Goal: Information Seeking & Learning: Learn about a topic

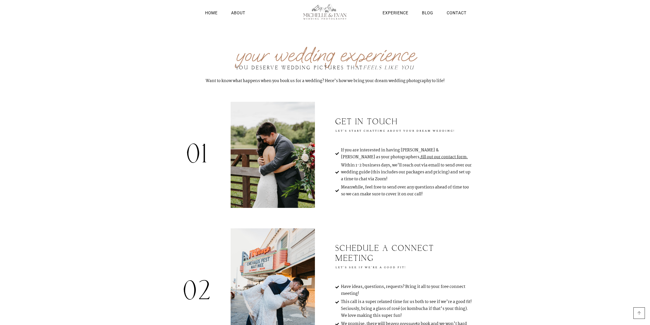
scroll to position [1504, 0]
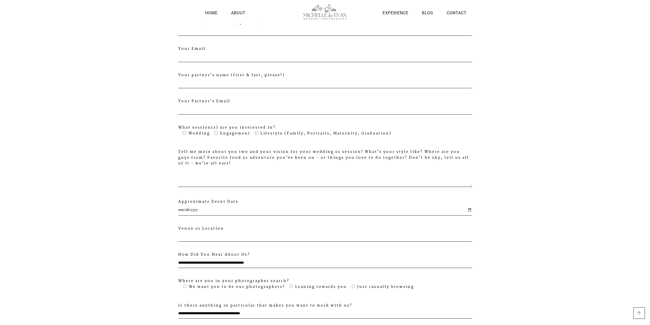
click at [327, 17] on img at bounding box center [324, 12] width 57 height 16
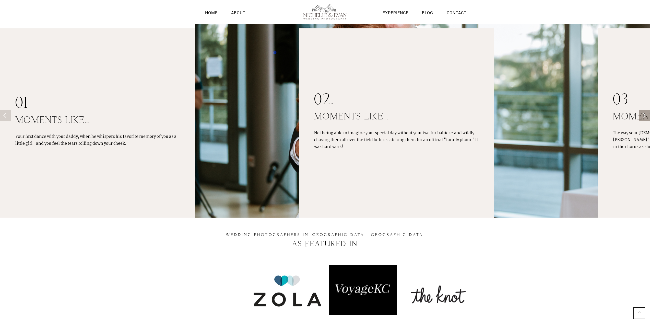
scroll to position [512, 0]
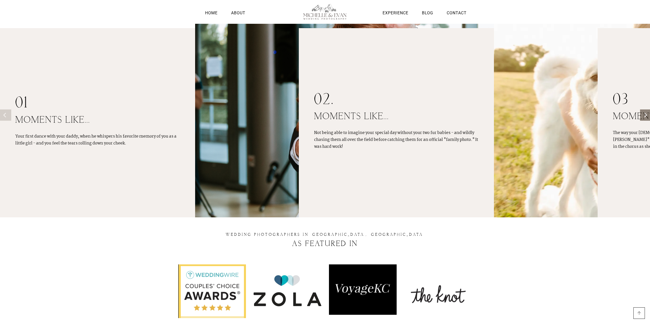
click at [644, 113] on icon "Next" at bounding box center [645, 115] width 5 height 5
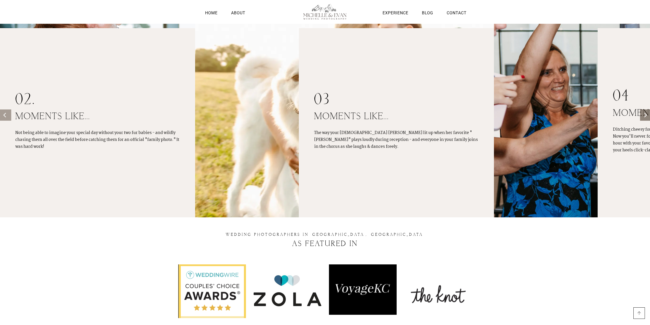
click at [644, 113] on icon "Next" at bounding box center [645, 115] width 5 height 5
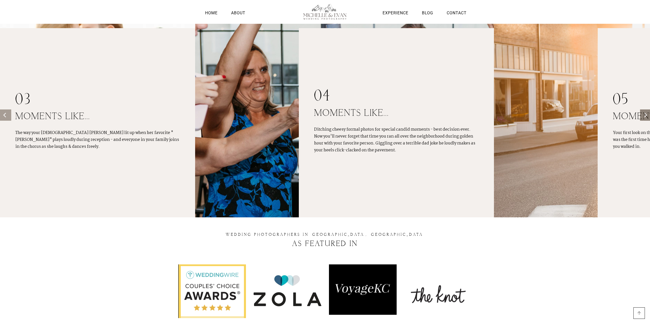
click at [644, 113] on icon "Next" at bounding box center [645, 115] width 5 height 5
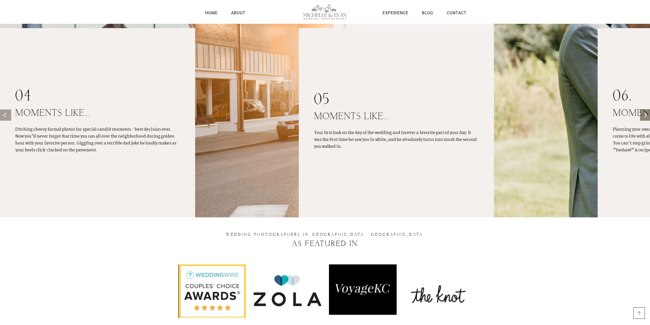
click at [644, 113] on icon "Next" at bounding box center [645, 115] width 5 height 5
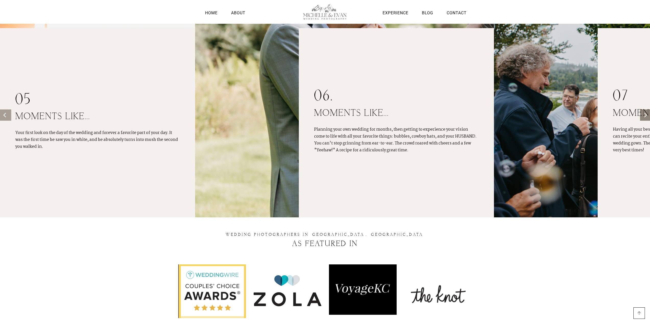
click at [644, 113] on icon "Next" at bounding box center [645, 115] width 5 height 5
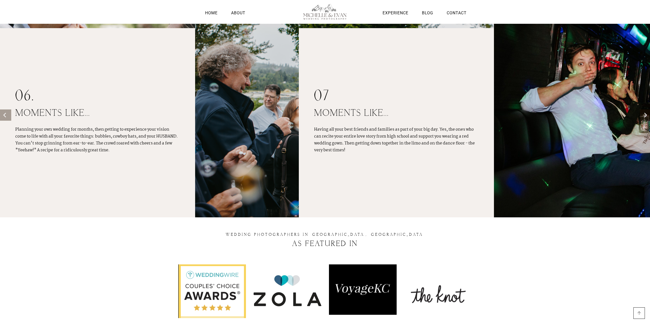
click at [644, 113] on icon "Next" at bounding box center [645, 115] width 5 height 5
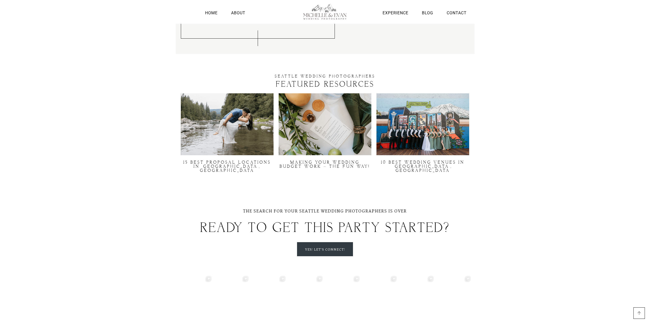
scroll to position [1503, 0]
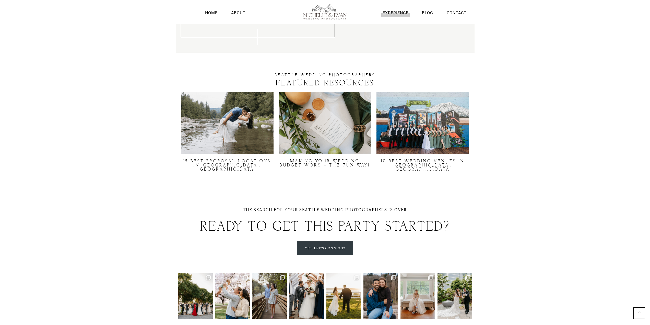
click at [401, 16] on link "Experience" at bounding box center [395, 12] width 28 height 7
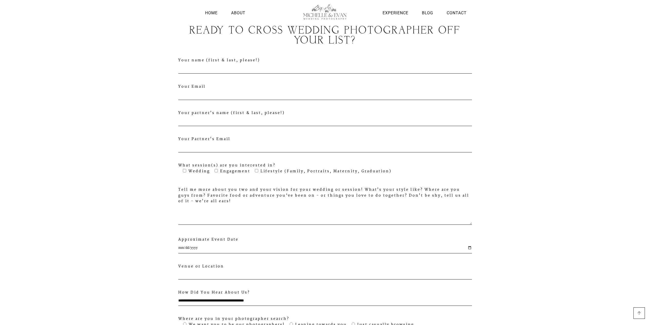
scroll to position [1504, 0]
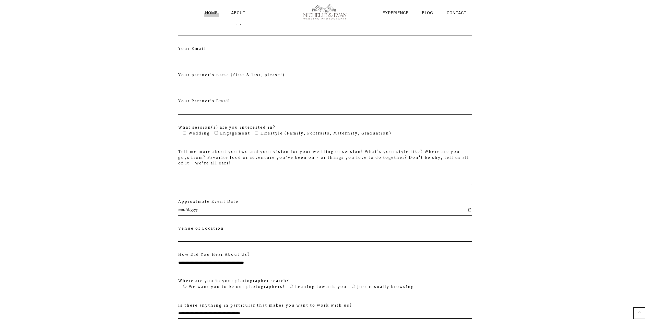
click at [208, 15] on link "Home" at bounding box center [211, 12] width 15 height 7
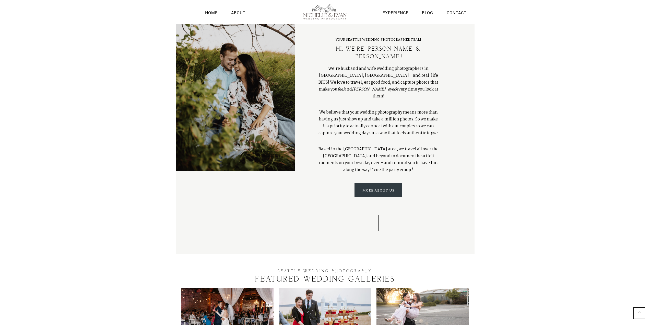
scroll to position [894, 0]
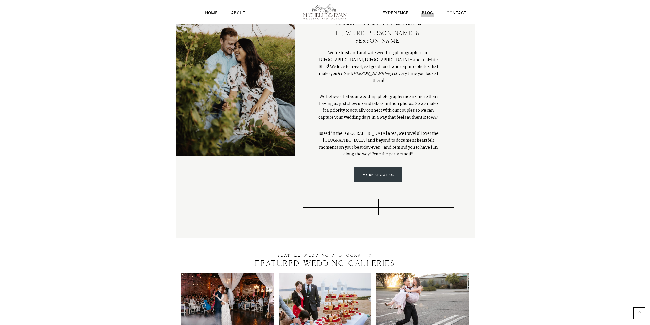
click at [426, 14] on link "Blog" at bounding box center [428, 12] width 14 height 7
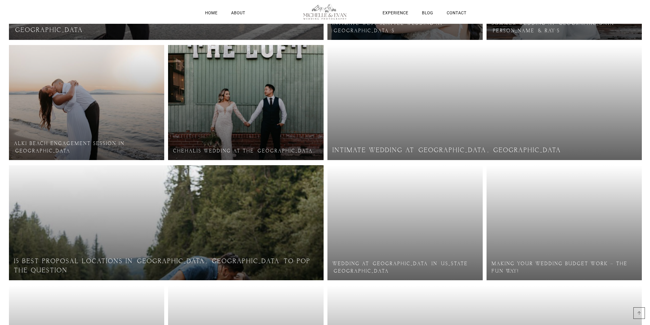
scroll to position [155, 0]
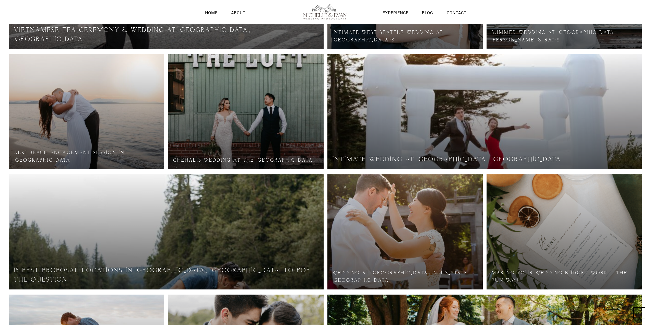
click at [225, 111] on link at bounding box center [245, 111] width 155 height 115
